Goal: Communication & Community: Answer question/provide support

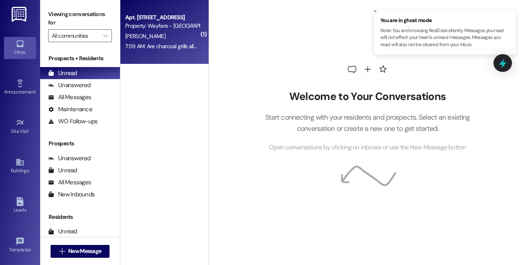
click at [179, 36] on div "[PERSON_NAME]" at bounding box center [162, 36] width 76 height 10
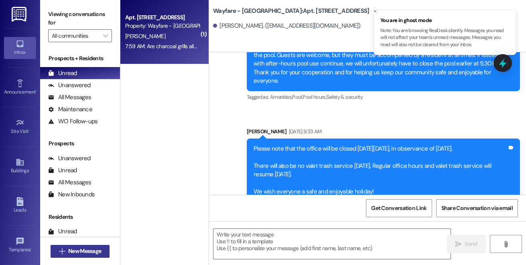
click at [96, 252] on span "New Message" at bounding box center [84, 251] width 33 height 8
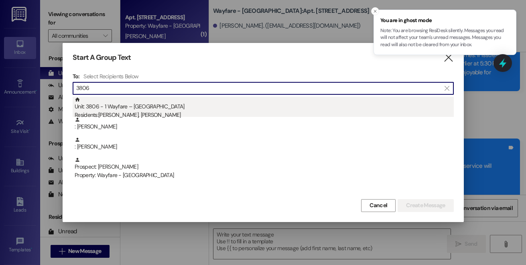
type input "3806"
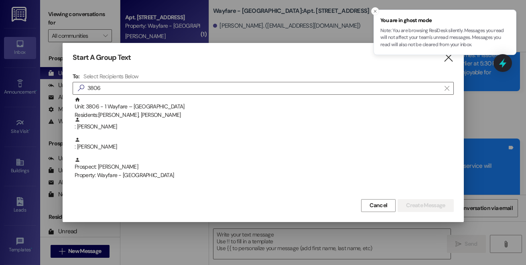
drag, startPoint x: 184, startPoint y: 105, endPoint x: 279, endPoint y: 166, distance: 112.7
click at [184, 105] on div "Unit: 3806 - 1 Wayfare – [GEOGRAPHIC_DATA] Residents: [PERSON_NAME], [PERSON_NA…" at bounding box center [264, 108] width 379 height 23
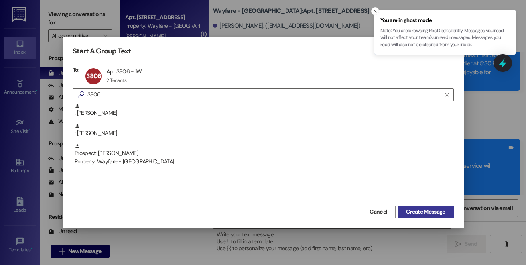
click at [407, 211] on span "Create Message" at bounding box center [425, 212] width 39 height 8
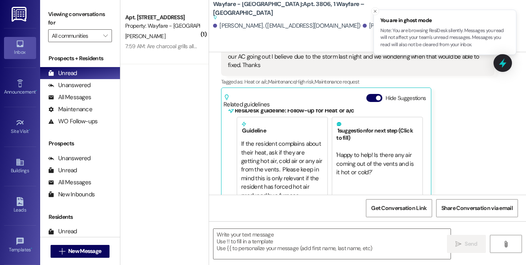
scroll to position [2134, 0]
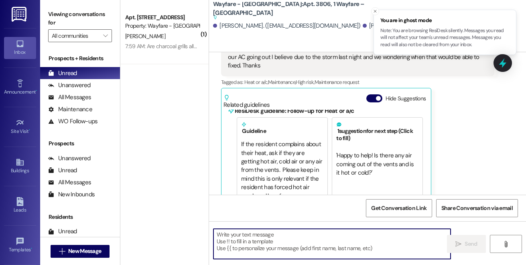
click at [311, 239] on textarea at bounding box center [332, 244] width 237 height 30
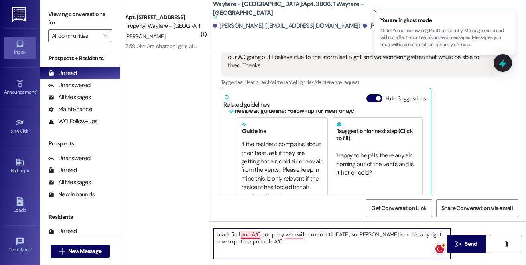
click at [249, 232] on textarea "I can't find and A/C company who will come out till [DATE], so [PERSON_NAME] is…" at bounding box center [332, 244] width 237 height 30
click at [289, 230] on textarea "I can't find an A/C company who will come out till [DATE], so [PERSON_NAME] is …" at bounding box center [332, 244] width 237 height 30
click at [289, 232] on textarea "I can't find an A/C company who will come out till [DATE], so [PERSON_NAME] is …" at bounding box center [332, 244] width 237 height 30
click at [250, 244] on textarea "I can't find an A/C company that will come out till [DATE], so [PERSON_NAME] is…" at bounding box center [332, 244] width 237 height 30
type textarea "I can't find an A/C company that will come out till [DATE], so [PERSON_NAME] is…"
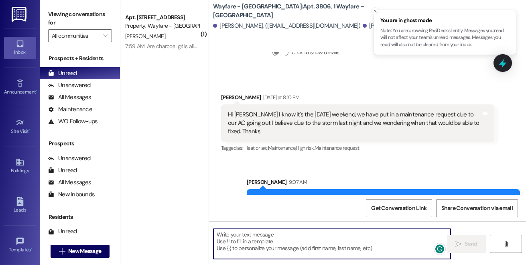
scroll to position [0, 0]
